Goal: Register for event/course

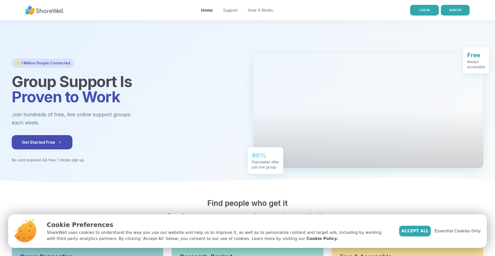
click at [432, 12] on link "LOG IN" at bounding box center [424, 10] width 29 height 11
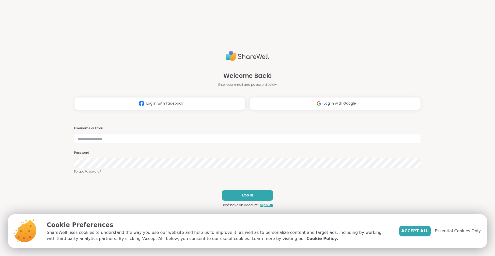
click at [421, 233] on span "Accept All" at bounding box center [414, 231] width 27 height 6
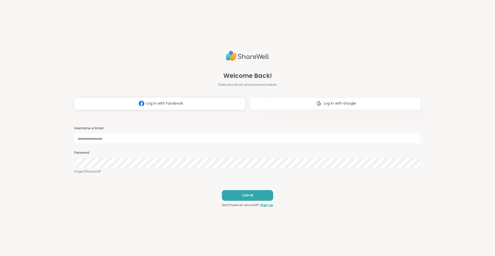
click at [312, 108] on button "Log in with Google" at bounding box center [335, 103] width 171 height 13
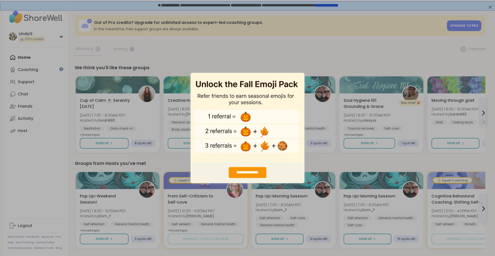
click at [306, 62] on div "**********" at bounding box center [247, 128] width 495 height 256
click at [256, 172] on div "**********" at bounding box center [248, 172] width 38 height 11
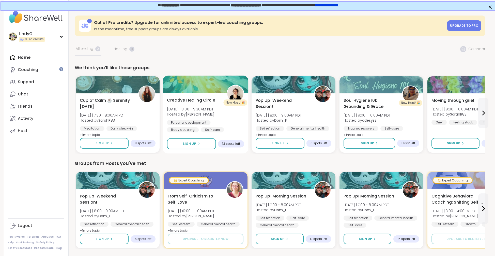
click at [192, 100] on span "Creative Healing Circle" at bounding box center [191, 100] width 48 height 6
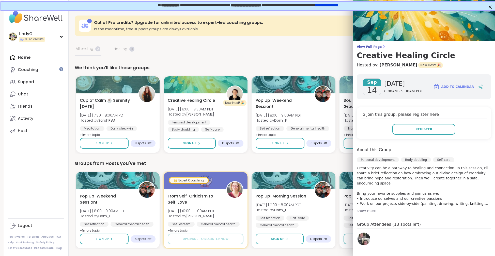
click at [367, 210] on div "show more" at bounding box center [424, 210] width 134 height 5
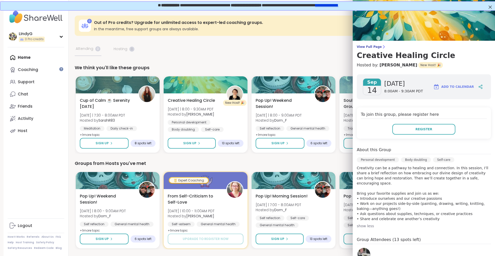
click at [423, 215] on p "Creativity can be a pathway to healing and connection. In this session, I’ll sh…" at bounding box center [424, 193] width 134 height 56
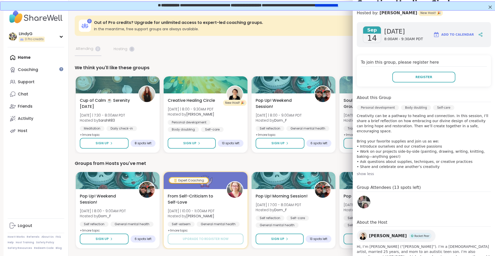
scroll to position [78, 0]
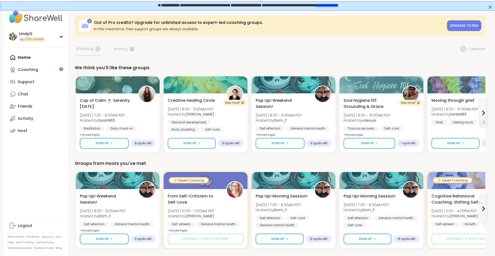
click at [376, 106] on span "Soul Hygiene 101: Grounding & Grace" at bounding box center [370, 103] width 54 height 12
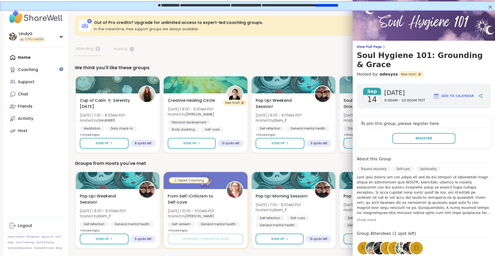
click at [369, 217] on div "show more" at bounding box center [424, 219] width 134 height 5
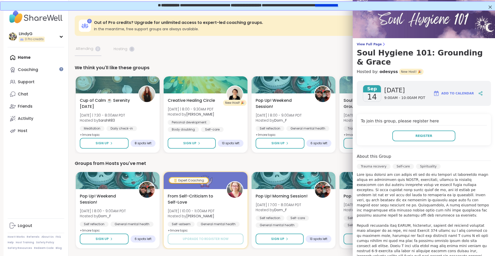
scroll to position [0, 0]
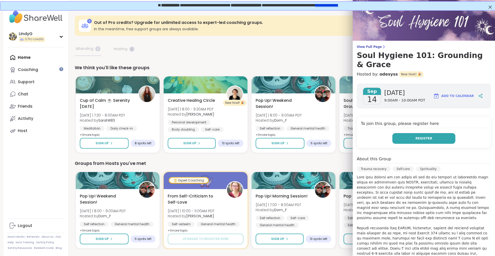
click at [419, 136] on span "Register" at bounding box center [424, 138] width 17 height 5
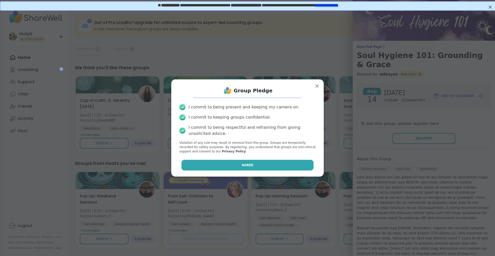
click at [275, 168] on button "Agree" at bounding box center [247, 165] width 132 height 11
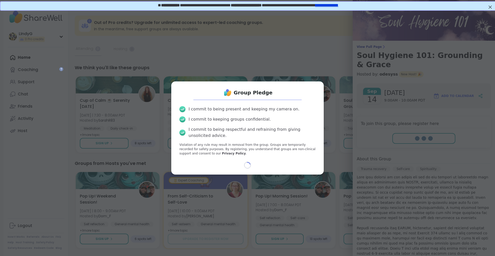
scroll to position [0, 0]
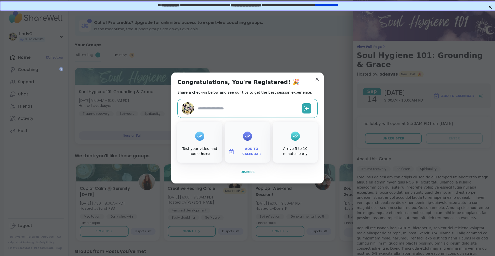
click at [248, 173] on span "Dismiss" at bounding box center [247, 172] width 14 height 4
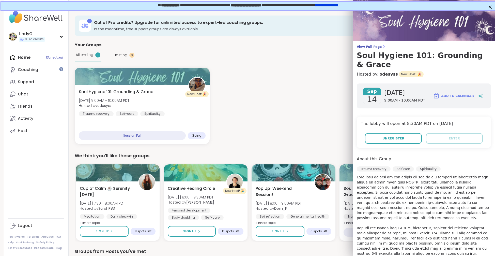
click at [330, 134] on div "New Host! 🎉 Soul Hygiene 101: Grounding & Grace Sun, Sep 14 | 9:00AM - 10:00AM …" at bounding box center [280, 106] width 411 height 76
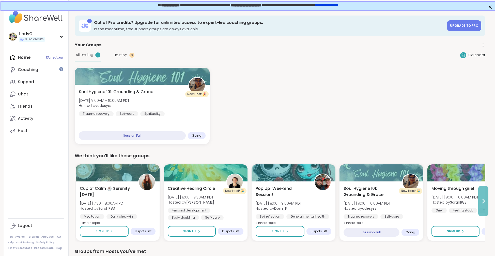
click at [484, 203] on icon at bounding box center [483, 201] width 6 height 6
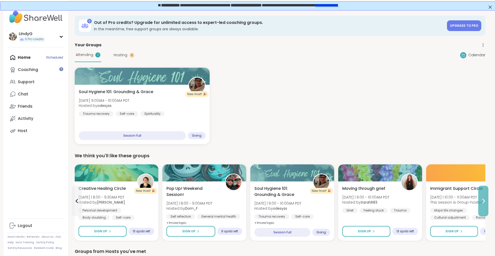
click at [484, 203] on icon at bounding box center [483, 201] width 6 height 6
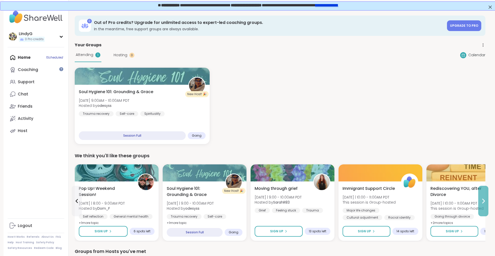
click at [484, 203] on icon at bounding box center [483, 201] width 6 height 6
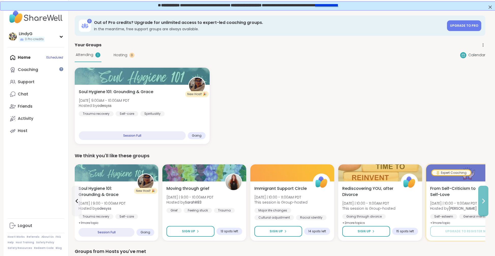
click at [484, 203] on icon at bounding box center [483, 201] width 6 height 6
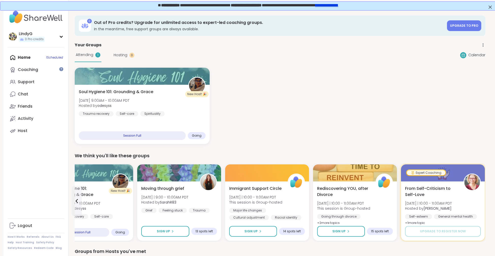
click at [478, 121] on div "New Host! 🎉 Soul Hygiene 101: Grounding & Grace Sun, Sep 14 | 9:00AM - 10:00AM …" at bounding box center [280, 106] width 411 height 76
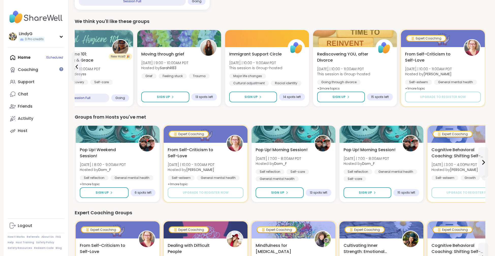
scroll to position [162, 0]
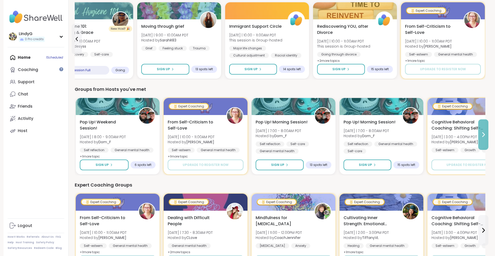
click at [483, 134] on icon at bounding box center [483, 134] width 6 height 6
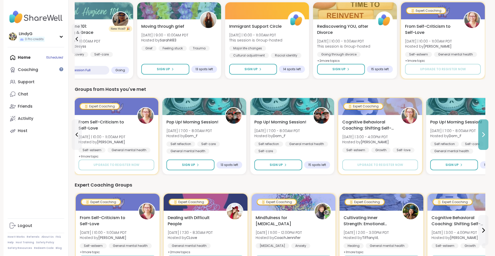
click at [483, 134] on icon at bounding box center [483, 134] width 6 height 6
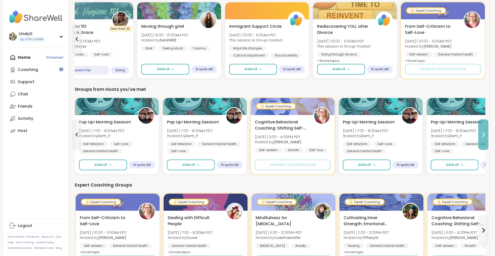
click at [483, 134] on icon at bounding box center [483, 134] width 6 height 6
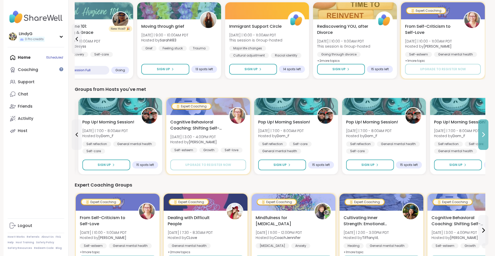
click at [483, 134] on icon at bounding box center [483, 134] width 6 height 6
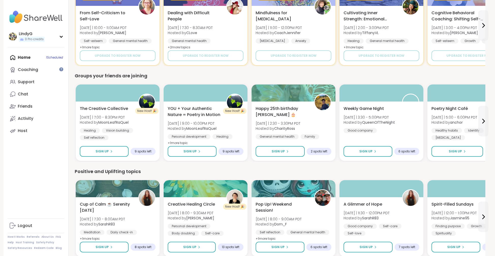
scroll to position [369, 0]
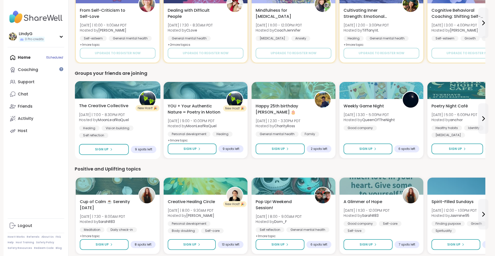
click at [111, 118] on b "MoonLeafRaQuel" at bounding box center [113, 119] width 31 height 5
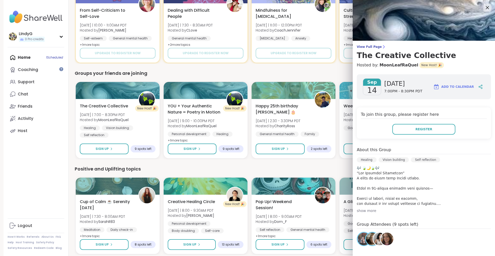
click at [368, 211] on div "show more" at bounding box center [424, 210] width 134 height 5
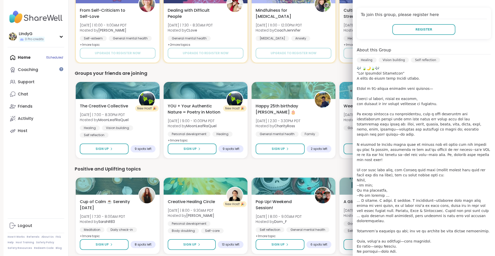
scroll to position [101, 0]
click at [213, 168] on div "Positive and Uplifting topics" at bounding box center [280, 168] width 411 height 7
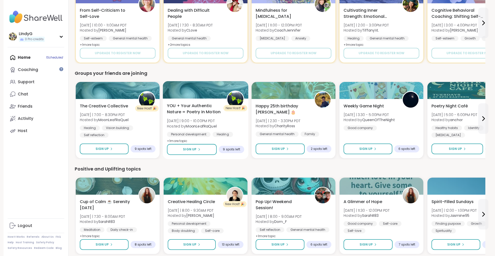
click at [196, 106] on span "YOU + Your Authentic Nature = Poetry in Motion" at bounding box center [194, 109] width 54 height 12
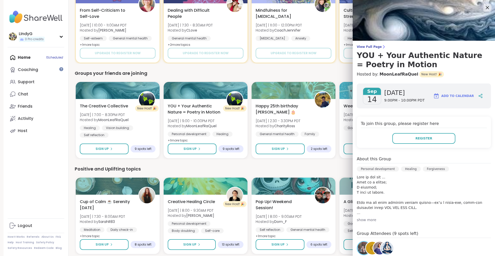
click at [366, 219] on div "show more" at bounding box center [424, 219] width 134 height 5
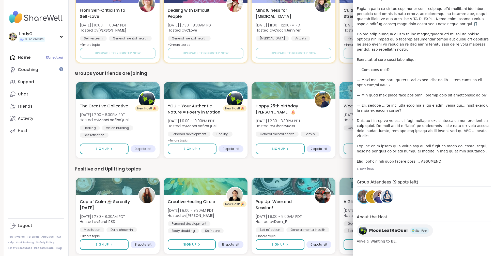
scroll to position [215, 0]
click at [330, 171] on div "Positive and Uplifting topics" at bounding box center [280, 168] width 411 height 7
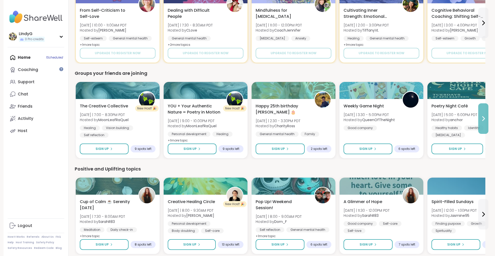
click at [484, 123] on button at bounding box center [483, 118] width 10 height 31
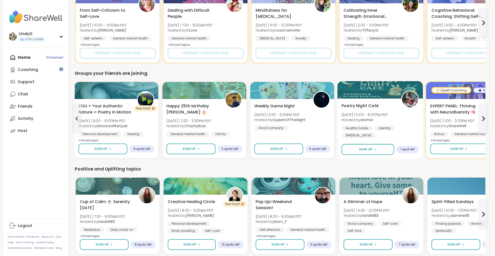
click at [371, 113] on span "Tue 9/16 | 5:00 - 6:00PM PDT" at bounding box center [365, 114] width 47 height 5
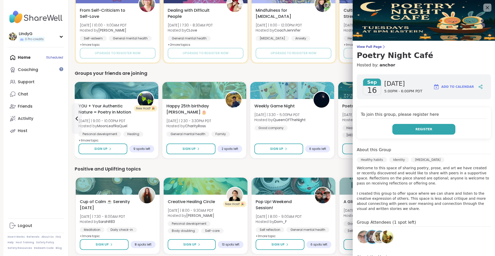
click at [428, 128] on span "Register" at bounding box center [424, 129] width 17 height 5
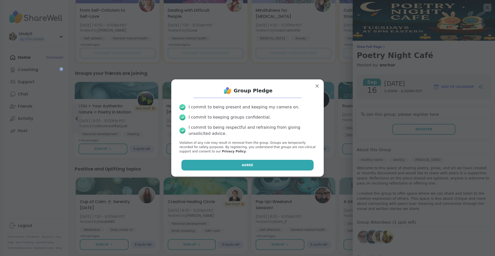
click at [272, 165] on button "Agree" at bounding box center [247, 165] width 132 height 11
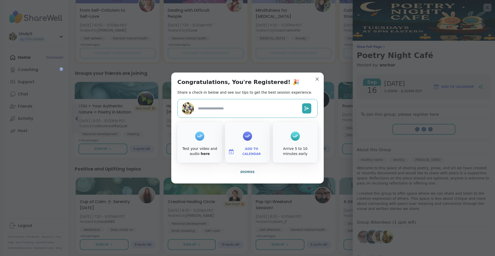
type textarea "*"
click at [246, 146] on div at bounding box center [247, 136] width 9 height 20
click at [246, 151] on span "Add to Calendar" at bounding box center [251, 151] width 31 height 10
click at [245, 105] on button "Google Calendar" at bounding box center [247, 105] width 39 height 11
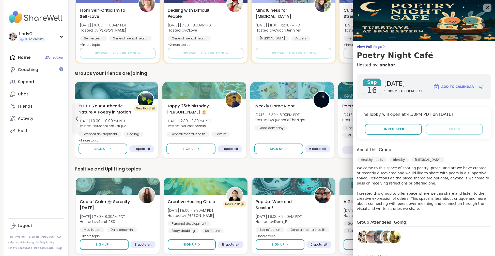
click at [310, 67] on div "We think you'll like these groups Cup of Calm ☕ Serenity Sunday Sun 9/14 | 7:30…" at bounding box center [280, 123] width 411 height 680
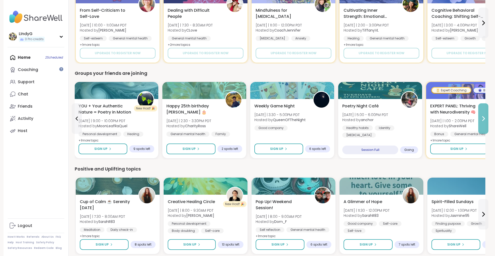
click at [483, 113] on button at bounding box center [483, 118] width 10 height 31
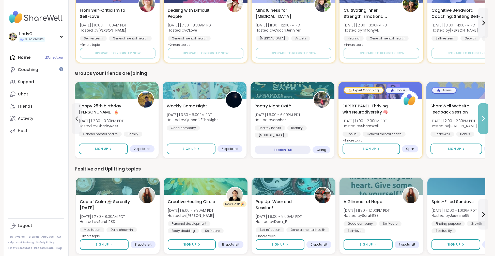
click at [483, 113] on button at bounding box center [483, 118] width 10 height 31
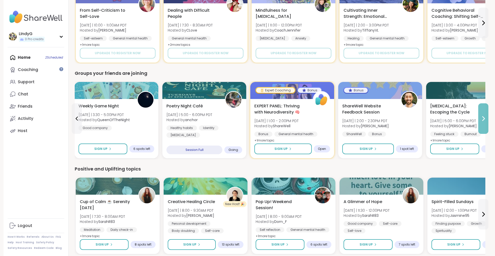
click at [482, 115] on icon at bounding box center [483, 118] width 6 height 6
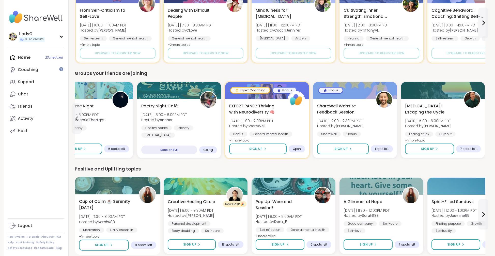
click at [143, 216] on div "Cup of Calm ☕ Serenity Sunday Sun 9/14 | 7:30 - 8:00AM PDT Hosted by SarahR83 M…" at bounding box center [117, 218] width 77 height 41
click at [235, 165] on div "Positive and Uplifting topics" at bounding box center [280, 168] width 411 height 7
click at [483, 217] on button at bounding box center [483, 214] width 10 height 31
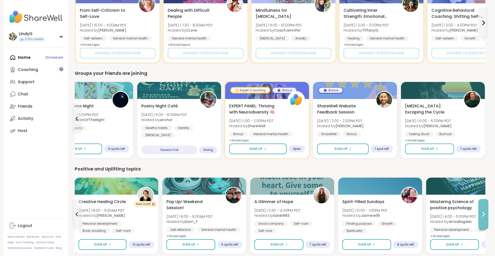
click at [483, 217] on button at bounding box center [483, 214] width 10 height 31
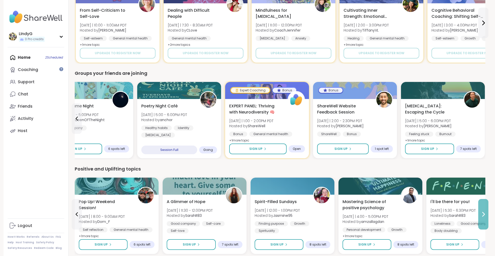
click at [483, 217] on button at bounding box center [483, 214] width 10 height 31
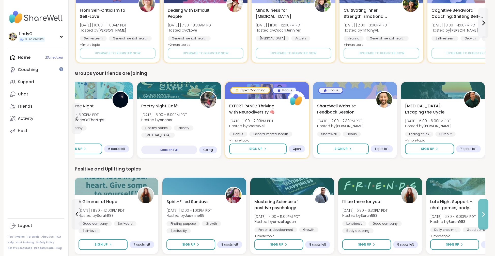
click at [483, 217] on button at bounding box center [483, 214] width 10 height 31
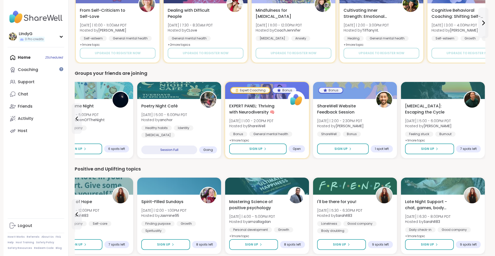
click at [491, 178] on div "0 Out of Pro credits? Upgrade for unlimited access to expert-led coaching group…" at bounding box center [280, 51] width 423 height 822
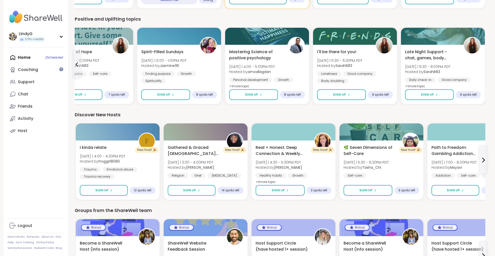
scroll to position [525, 0]
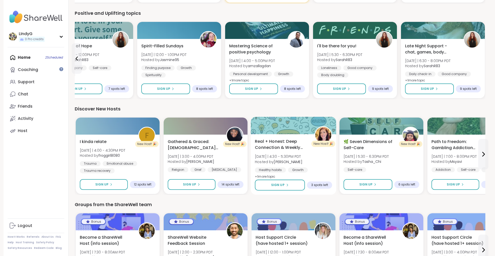
click at [286, 145] on span "Real + Honest: Deep Connection & Weekly Intentions" at bounding box center [282, 144] width 54 height 12
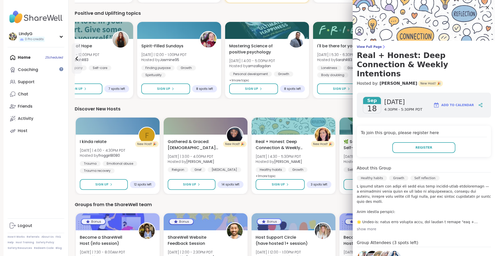
click at [363, 226] on div "show more" at bounding box center [424, 228] width 134 height 5
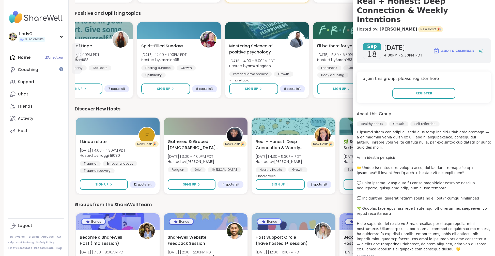
scroll to position [106, 0]
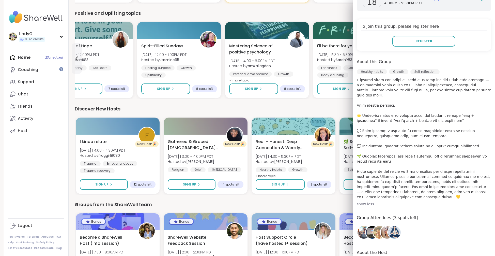
click at [337, 203] on div "Groups from the ShareWell team" at bounding box center [280, 204] width 411 height 7
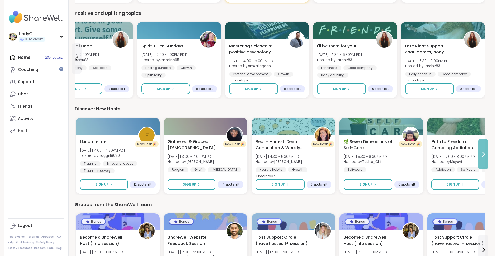
click at [484, 159] on button at bounding box center [483, 154] width 10 height 31
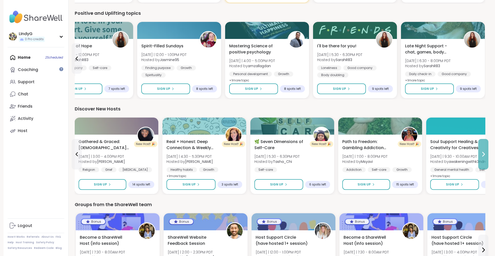
click at [484, 158] on button at bounding box center [483, 154] width 10 height 31
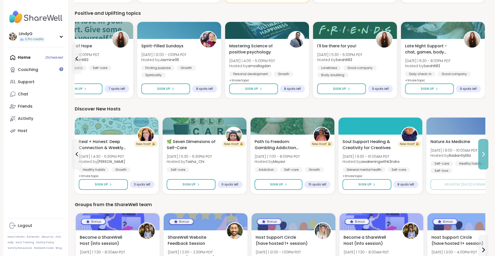
click at [482, 155] on icon at bounding box center [483, 154] width 6 height 6
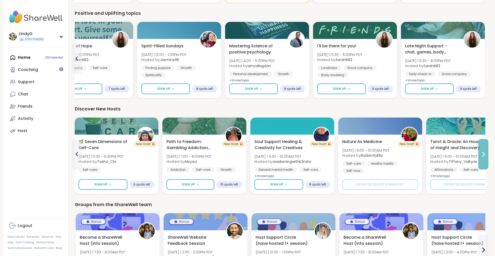
click at [482, 155] on icon at bounding box center [483, 154] width 6 height 6
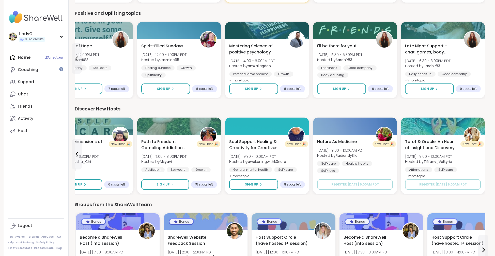
click at [54, 56] on div "Home 2 Scheduled Coaching Support Chat Friends Activity Host" at bounding box center [36, 93] width 57 height 85
click at [22, 56] on div "Home 2 Scheduled Coaching Support Chat Friends Activity Host" at bounding box center [36, 93] width 57 height 85
click at [35, 114] on link "Activity" at bounding box center [36, 118] width 57 height 12
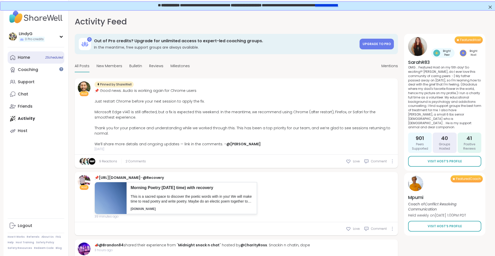
click at [23, 57] on div "Home 2 Scheduled" at bounding box center [24, 58] width 12 height 6
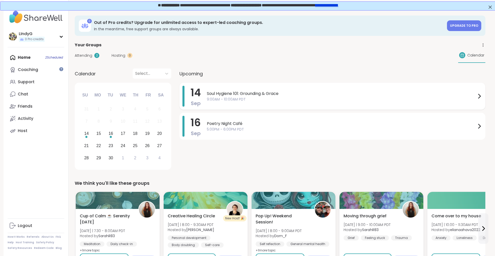
click at [251, 102] on div "Soul Hygiene 101: Grounding & Grace 9:00AM - 10:00AM PDT" at bounding box center [345, 96] width 276 height 21
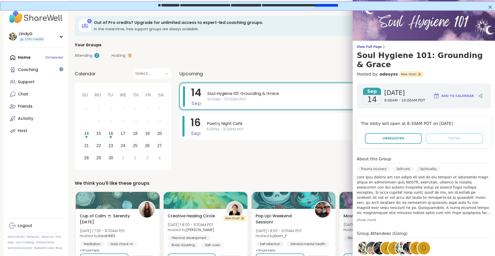
click at [461, 94] on span "Add to Calendar" at bounding box center [458, 96] width 33 height 5
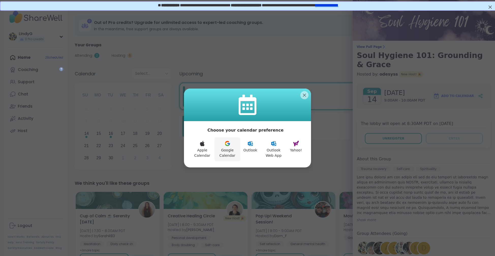
click at [227, 150] on button "Google Calendar" at bounding box center [228, 149] width 26 height 24
